Goal: Check status: Check status

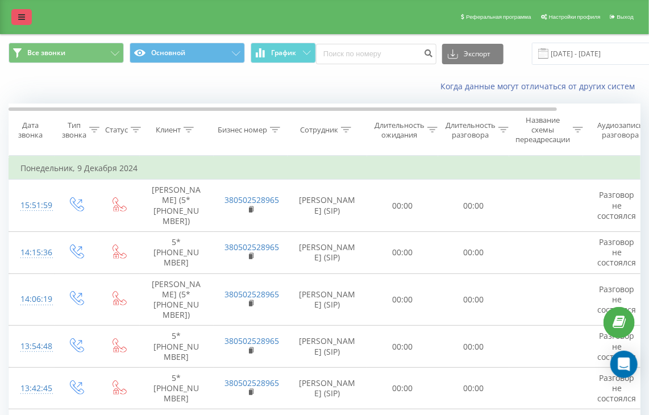
click at [19, 19] on icon at bounding box center [21, 17] width 7 height 8
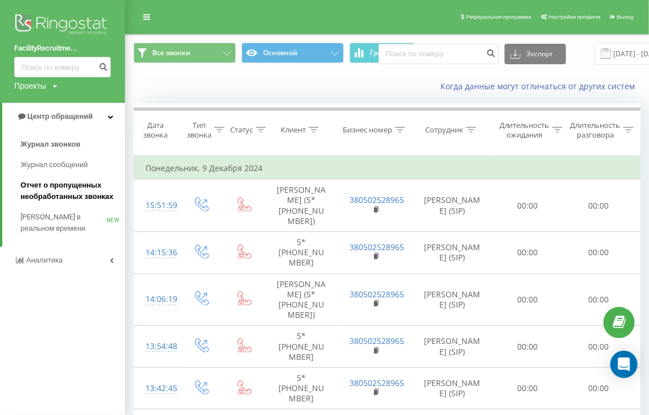
click at [82, 195] on span "Отчет о пропущенных необработанных звонках" at bounding box center [69, 191] width 99 height 23
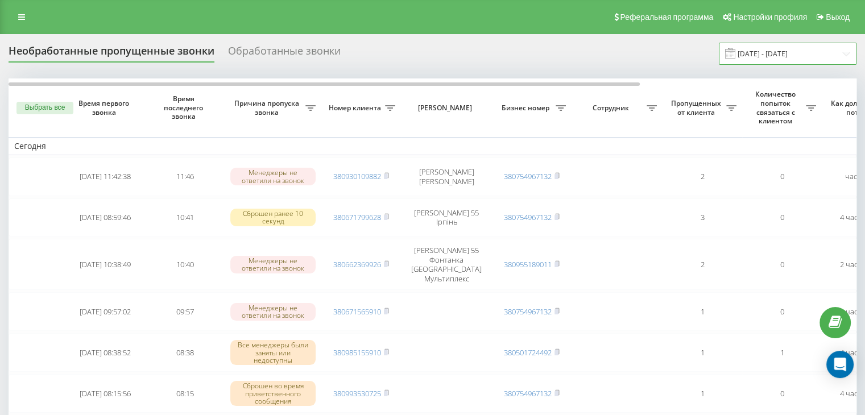
click at [763, 56] on input "[DATE] - [DATE]" at bounding box center [788, 54] width 138 height 22
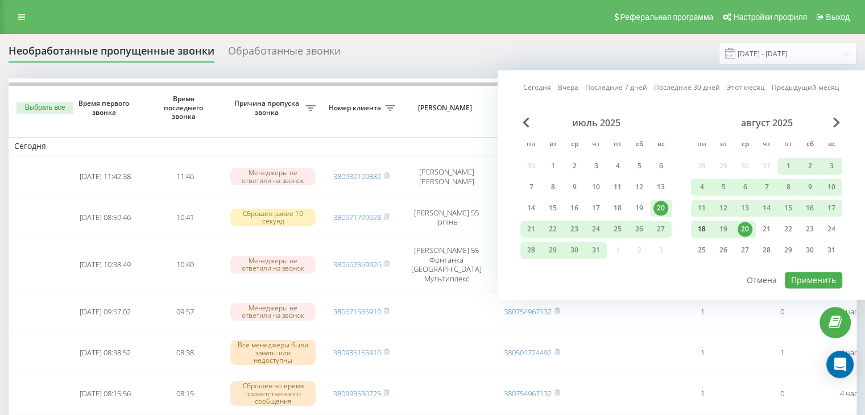
click at [693, 231] on div "18" at bounding box center [702, 229] width 22 height 17
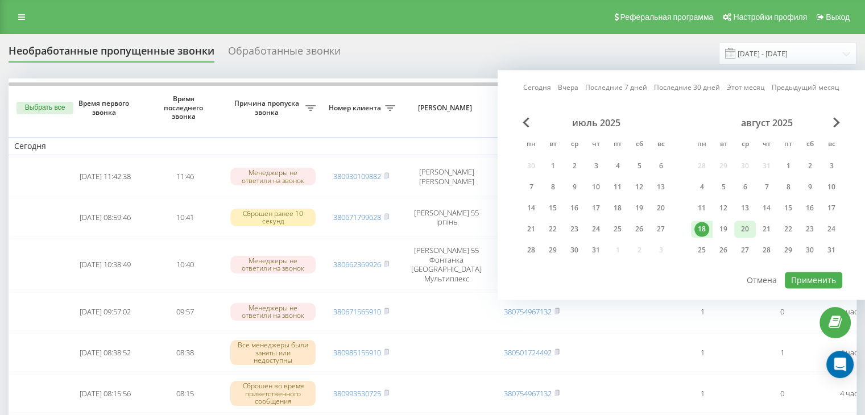
click at [750, 227] on div "20" at bounding box center [744, 229] width 15 height 15
click at [825, 273] on button "Применить" at bounding box center [813, 280] width 57 height 16
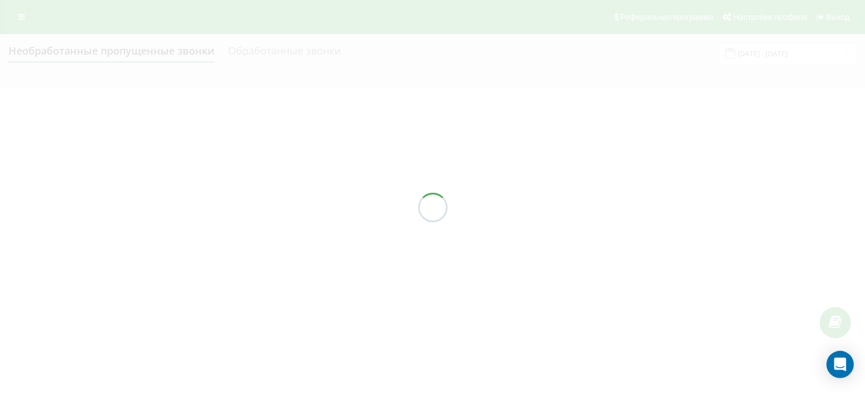
type input "[DATE] - [DATE]"
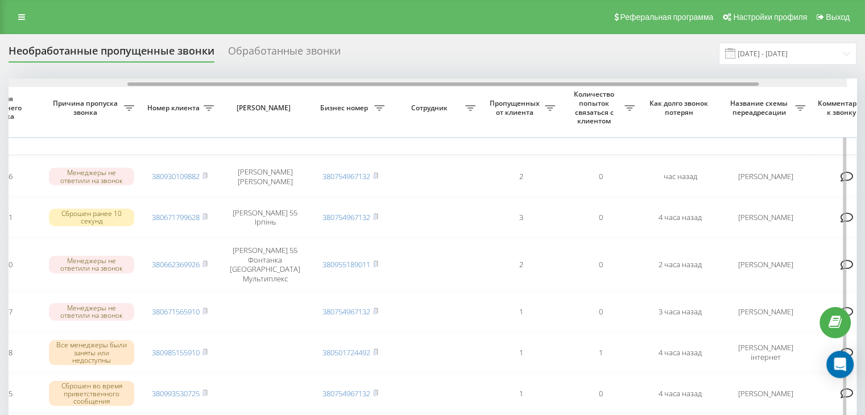
scroll to position [0, 186]
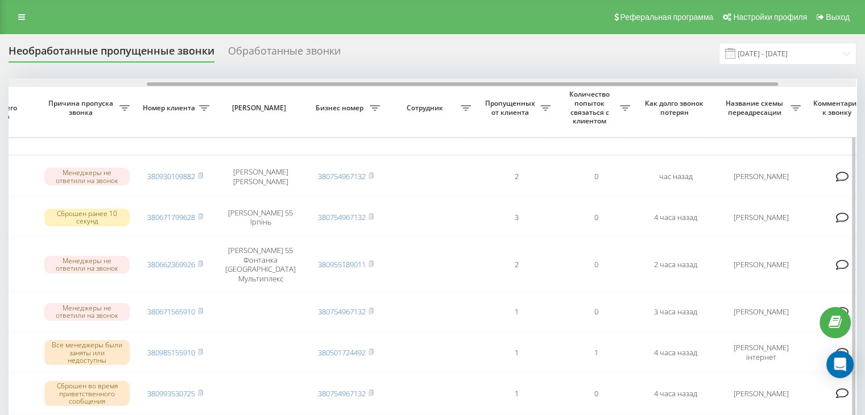
drag, startPoint x: 526, startPoint y: 84, endPoint x: 665, endPoint y: 92, distance: 139.0
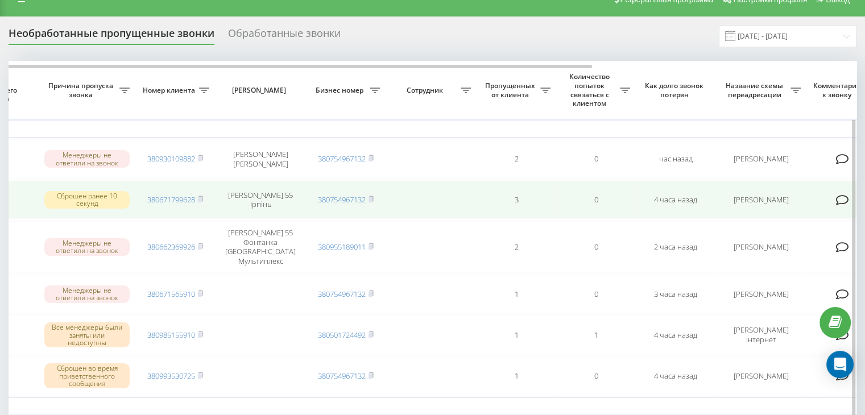
scroll to position [0, 0]
